Goal: Task Accomplishment & Management: Manage account settings

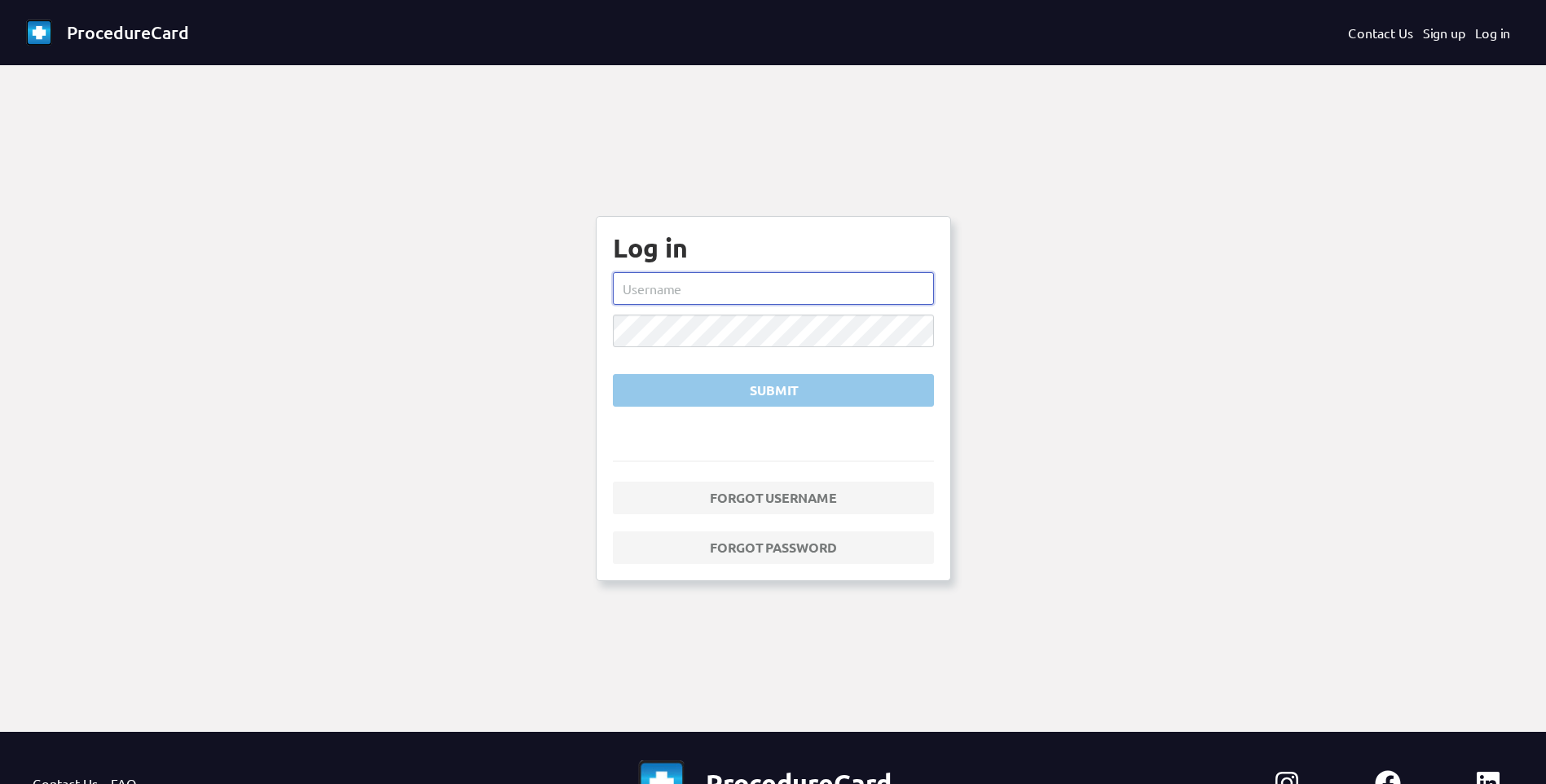
click at [739, 303] on input "text" at bounding box center [773, 288] width 321 height 33
click at [613, 374] on button "Submit" at bounding box center [773, 390] width 321 height 33
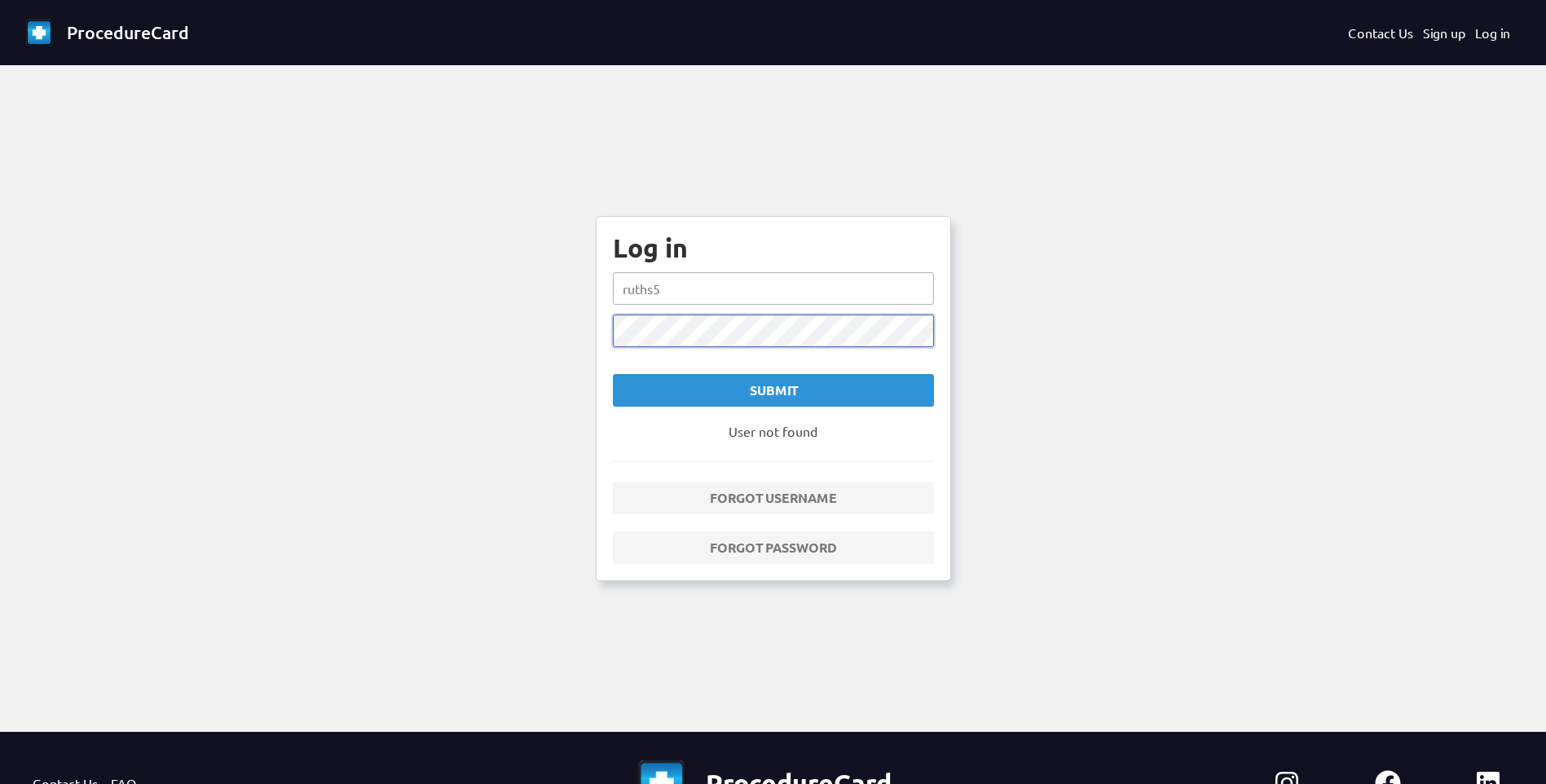
click at [613, 374] on button "Submit" at bounding box center [773, 390] width 321 height 33
click at [719, 287] on input "ruths5" at bounding box center [773, 288] width 321 height 33
click at [725, 287] on input "ruths5" at bounding box center [773, 288] width 321 height 33
click at [598, 332] on div "Log in [PERSON_NAME].[PERSON_NAME] Submit User not found Forgot username Forgot…" at bounding box center [773, 399] width 356 height 365
click at [613, 374] on button "Submit" at bounding box center [773, 390] width 321 height 33
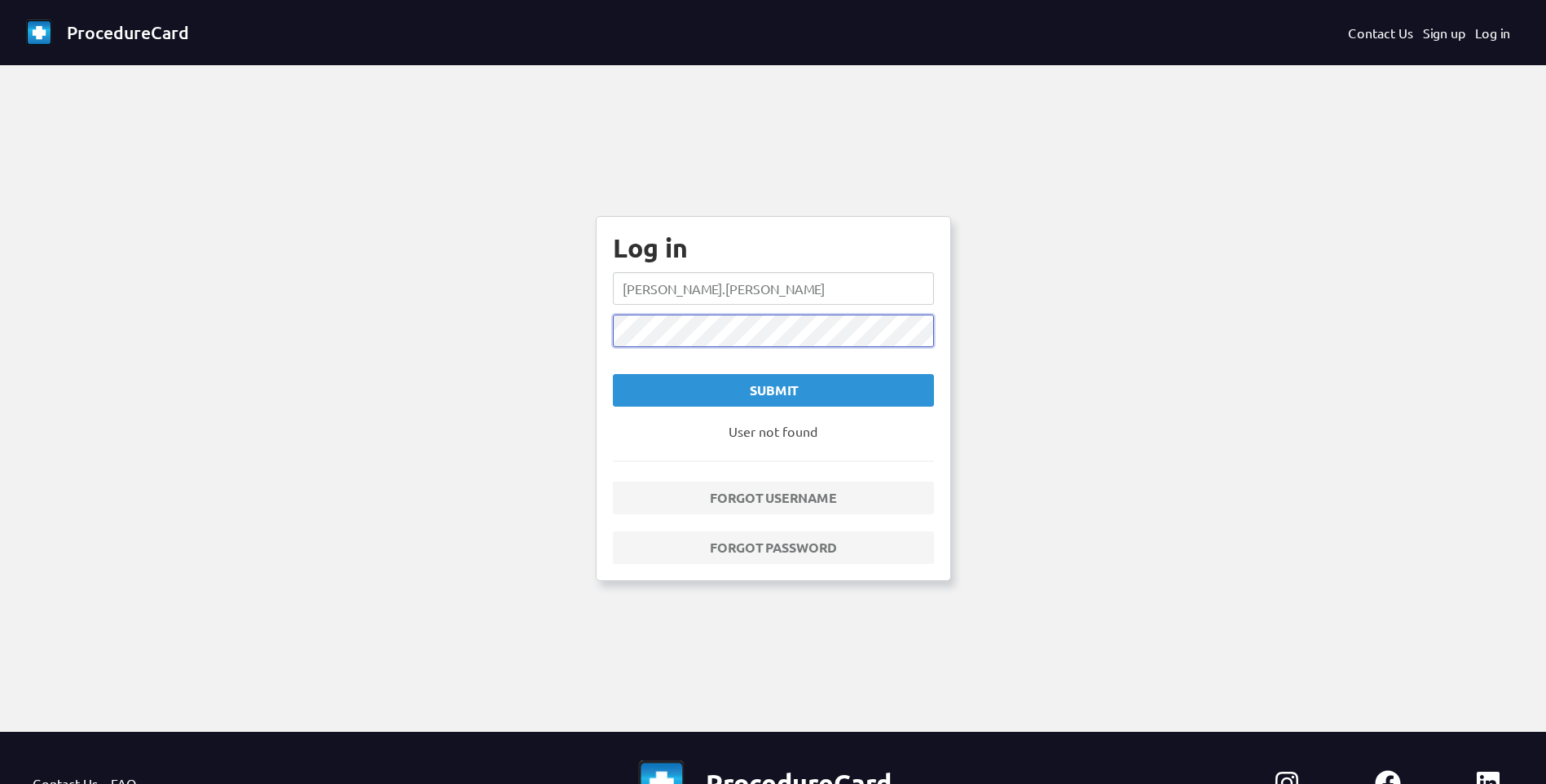
click at [613, 374] on button "Submit" at bounding box center [773, 390] width 321 height 33
click at [711, 294] on input "[PERSON_NAME].[PERSON_NAME]" at bounding box center [773, 288] width 321 height 33
type input "maeganb"
click at [707, 400] on div "Submit" at bounding box center [773, 390] width 293 height 19
click at [707, 400] on form "maeganb Submit" at bounding box center [773, 339] width 321 height 135
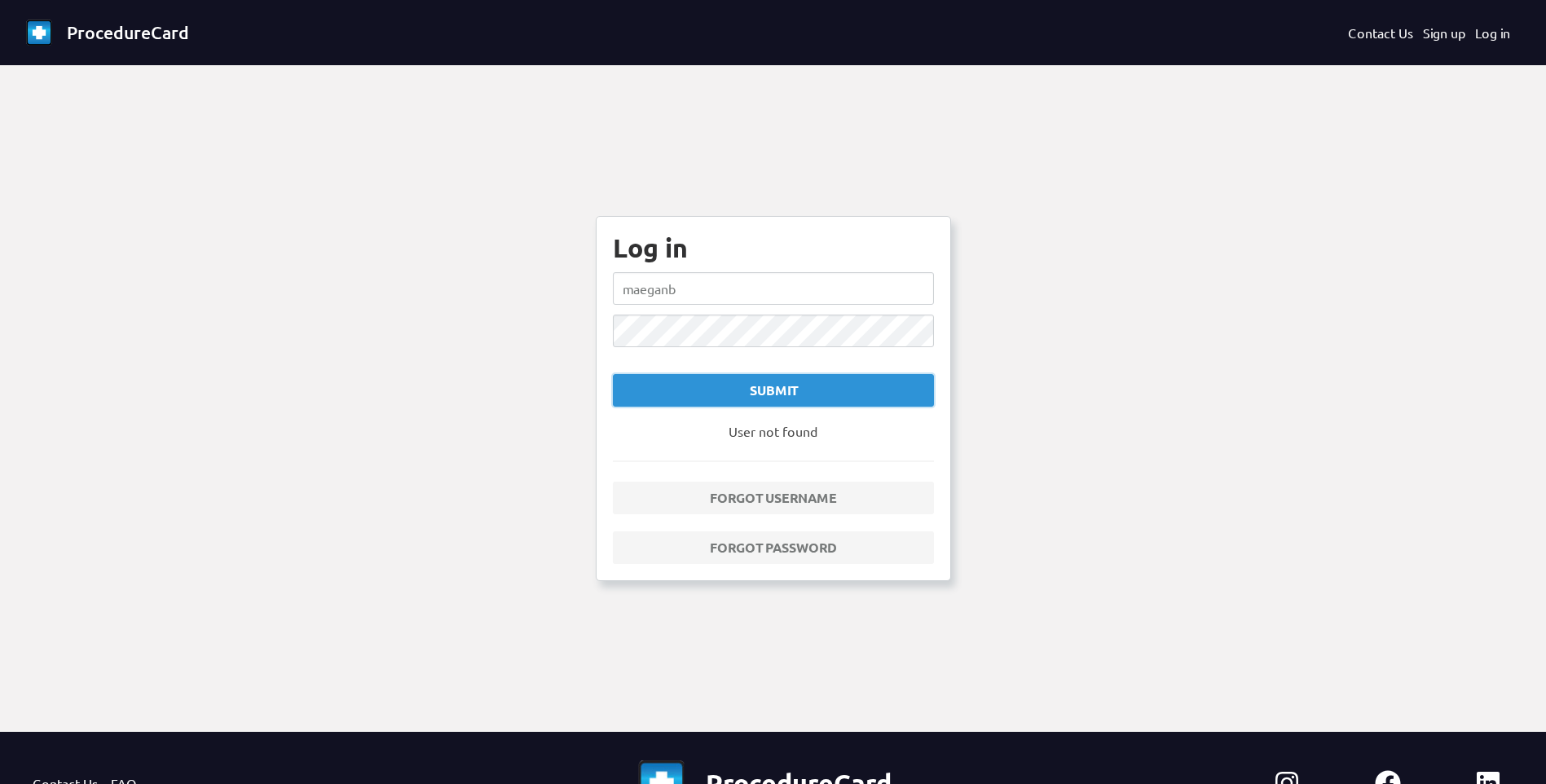
click at [704, 397] on div "Submit" at bounding box center [773, 390] width 293 height 19
click at [704, 397] on form "maeganb Submit" at bounding box center [773, 339] width 321 height 135
